Goal: Information Seeking & Learning: Learn about a topic

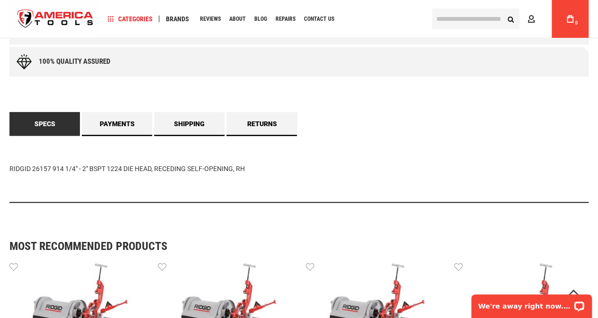
scroll to position [580, 0]
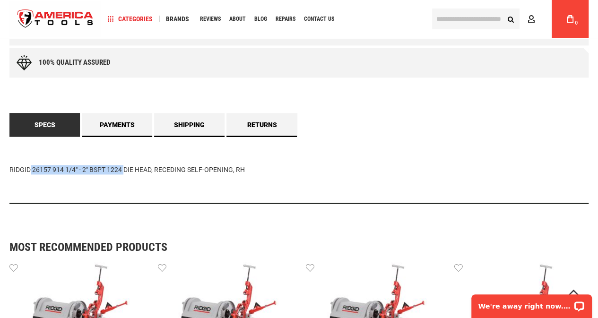
drag, startPoint x: 104, startPoint y: 169, endPoint x: 7, endPoint y: 169, distance: 97.4
click at [7, 169] on main "Skip to the end of the images gallery Skip to the beginning of the images galle…" at bounding box center [299, 80] width 598 height 1171
click at [28, 169] on div "RIDGID 26157 914 1/4" - 2" BSPT 1224 DIE HEAD, RECEDING SELF-OPENING, RH" at bounding box center [298, 170] width 579 height 67
drag, startPoint x: 106, startPoint y: 168, endPoint x: 6, endPoint y: 165, distance: 100.3
click at [6, 165] on main "Skip to the end of the images gallery Skip to the beginning of the images galle…" at bounding box center [299, 80] width 598 height 1171
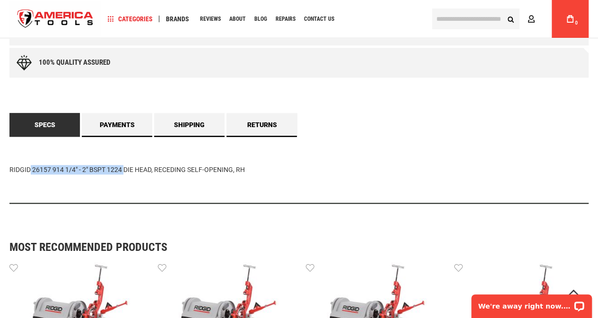
click at [23, 168] on div "RIDGID 26157 914 1/4" - 2" BSPT 1224 DIE HEAD, RECEDING SELF-OPENING, RH" at bounding box center [298, 170] width 579 height 67
drag, startPoint x: 104, startPoint y: 167, endPoint x: 6, endPoint y: 162, distance: 98.0
click at [6, 162] on main "Skip to the end of the images gallery Skip to the beginning of the images galle…" at bounding box center [299, 80] width 598 height 1171
click at [26, 167] on div "RIDGID 26157 914 1/4" - 2" BSPT 1224 DIE HEAD, RECEDING SELF-OPENING, RH" at bounding box center [298, 170] width 579 height 67
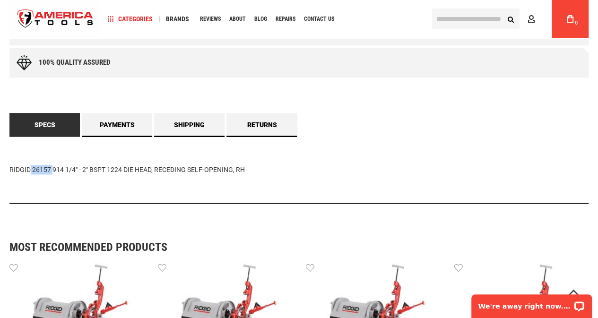
click at [26, 167] on div "RIDGID 26157 914 1/4" - 2" BSPT 1224 DIE HEAD, RECEDING SELF-OPENING, RH" at bounding box center [298, 170] width 579 height 67
click at [27, 164] on div "RIDGID 26157 914 1/4" - 2" BSPT 1224 DIE HEAD, RECEDING SELF-OPENING, RH" at bounding box center [298, 170] width 579 height 67
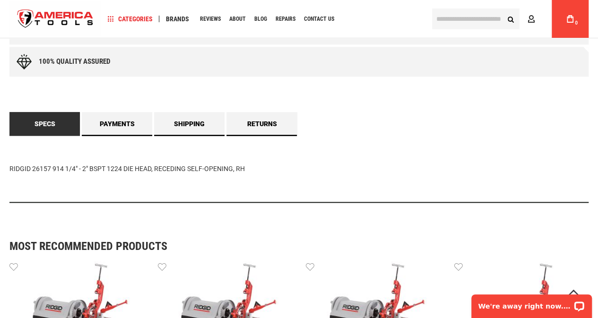
scroll to position [580, 0]
drag, startPoint x: 122, startPoint y: 167, endPoint x: 5, endPoint y: 157, distance: 117.1
click at [5, 157] on main "Skip to the end of the images gallery Skip to the beginning of the images galle…" at bounding box center [299, 79] width 598 height 1171
